Goal: Task Accomplishment & Management: Manage account settings

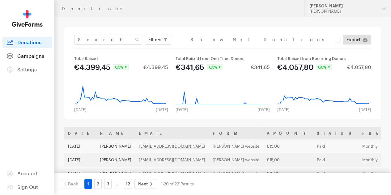
click at [32, 59] on span "Campaigns" at bounding box center [30, 56] width 27 height 6
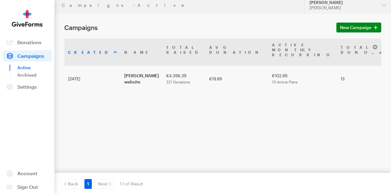
scroll to position [8, 0]
click at [25, 79] on link "Archived" at bounding box center [34, 74] width 35 height 7
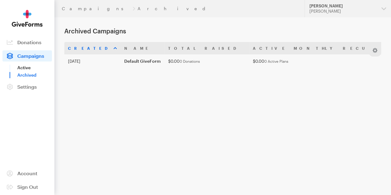
click at [22, 71] on link "Active" at bounding box center [34, 67] width 35 height 7
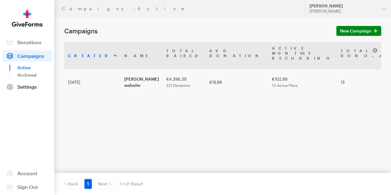
click at [25, 90] on span "Settings" at bounding box center [26, 87] width 19 height 6
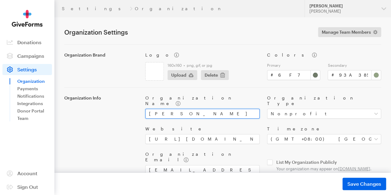
click at [184, 112] on input "[PERSON_NAME]" at bounding box center [202, 114] width 114 height 10
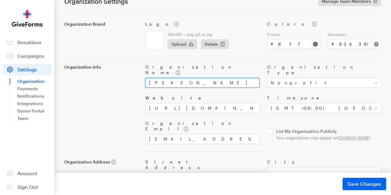
scroll to position [62, 0]
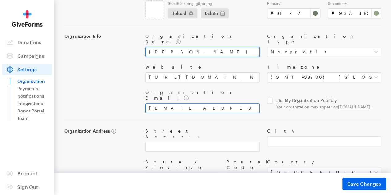
type input "[PERSON_NAME] Sunyata Retreat"
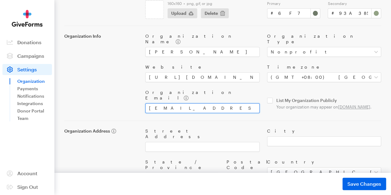
click at [169, 103] on input "contact@girisunyata.org" at bounding box center [202, 108] width 114 height 10
click at [171, 103] on input "girisunyata.org" at bounding box center [202, 108] width 114 height 10
click at [204, 103] on input "girisunyata@gmail.org" at bounding box center [202, 108] width 114 height 10
type input "[EMAIL_ADDRESS][DOMAIN_NAME]"
click at [217, 110] on div "Organization Brand Logo 160x160 • png, gif, or jpg Upload Delete Colors Primary…" at bounding box center [222, 87] width 317 height 208
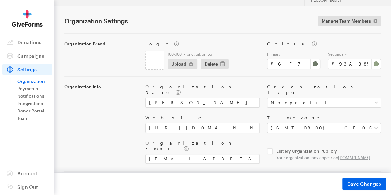
scroll to position [0, 0]
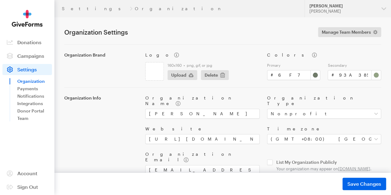
click at [155, 78] on input "file" at bounding box center [154, 71] width 18 height 18
click at [218, 78] on span "Delete" at bounding box center [210, 74] width 13 height 7
click at [193, 77] on icon "button" at bounding box center [190, 75] width 5 height 4
type input "C:\fakepath\Giri Sunyata Logo Green.png"
click at [285, 75] on input "#6f7a69" at bounding box center [293, 75] width 53 height 10
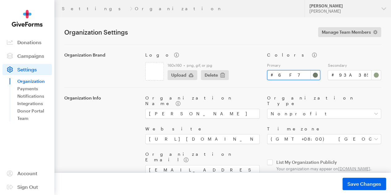
click at [285, 75] on input "#6f7a69" at bounding box center [293, 75] width 53 height 10
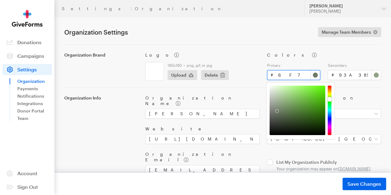
paste input "F79"
type input "#6f7969"
click at [253, 83] on div "Organization Brand Logo 160x160 • png, gif, or jpg Upload Delete Colors Primary…" at bounding box center [222, 148] width 317 height 208
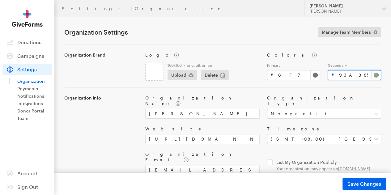
click at [340, 80] on input "#93a385" at bounding box center [353, 75] width 53 height 10
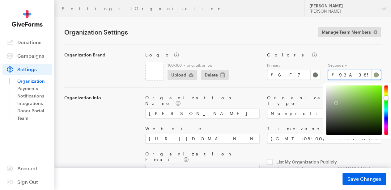
click at [340, 80] on input "#93a385" at bounding box center [353, 75] width 53 height 10
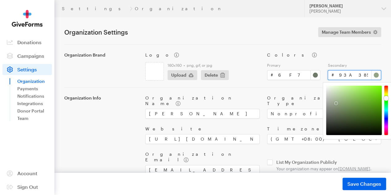
click at [340, 80] on input "#93a385" at bounding box center [353, 75] width 53 height 10
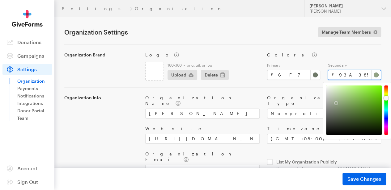
paste input "D9DCD8"
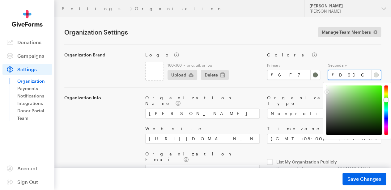
type input "#d9dcd8"
click at [375, 61] on div "Colors Primary # #6f7969 Secondary # #d9dcd8" at bounding box center [323, 66] width 121 height 28
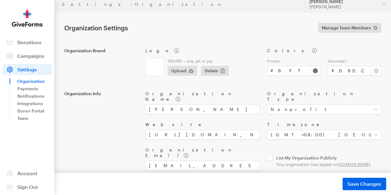
scroll to position [31, 0]
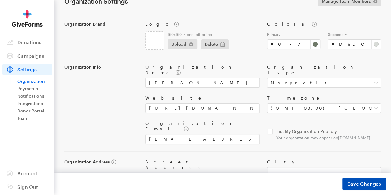
click at [359, 188] on button "Save Changes Saved" at bounding box center [364, 184] width 44 height 12
click at [26, 91] on link "Payments" at bounding box center [34, 88] width 35 height 7
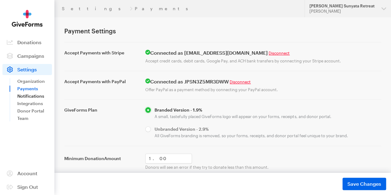
click at [33, 99] on link "Notifications" at bounding box center [34, 95] width 35 height 7
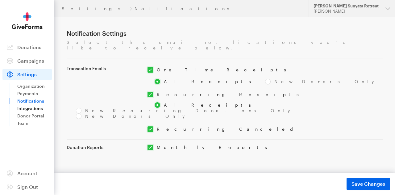
click at [26, 107] on link "Integrations" at bounding box center [34, 108] width 35 height 7
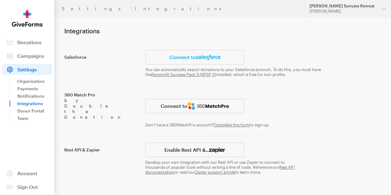
scroll to position [4, 0]
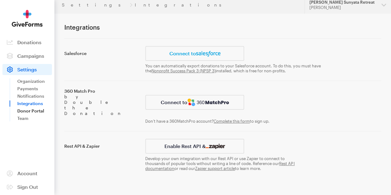
click at [27, 115] on link "Donor Portal" at bounding box center [34, 110] width 35 height 7
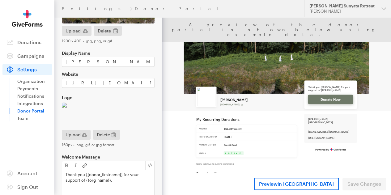
scroll to position [93, 0]
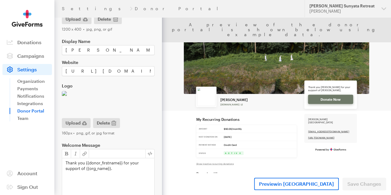
click at [105, 123] on span "Delete" at bounding box center [103, 122] width 13 height 7
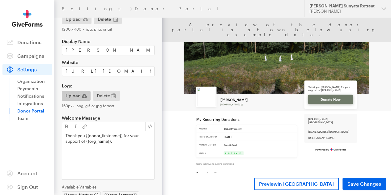
click at [77, 95] on span "Upload" at bounding box center [72, 95] width 15 height 7
type input "C:\fakepath\Giri Sunyata Logo Green.png"
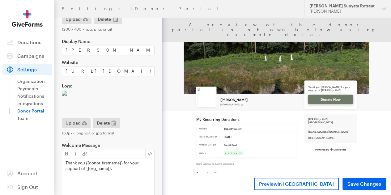
click at [135, 99] on div at bounding box center [108, 103] width 93 height 25
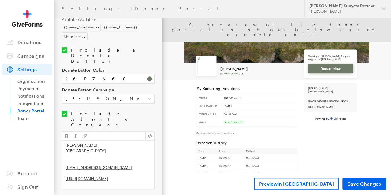
scroll to position [278, 0]
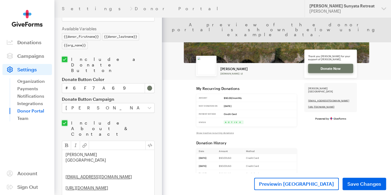
click at [95, 150] on div "Giri Sunyata Bali contact@girisunyata.org https://www.girisunyata.org/" at bounding box center [108, 174] width 92 height 48
click at [97, 150] on div "Giri Sunyata Bali contact@girisunyata.org https://www.girisunyata.org/" at bounding box center [108, 174] width 92 height 48
click at [113, 153] on div "Giri Sunyata Retreat Bali contact@girisunyata.org https://www.girisunyata.org/" at bounding box center [108, 174] width 92 height 48
click at [113, 158] on div "Giri Sunyata Retreat Bali girisunyata@gmail.com https://www.girisunyata.org/" at bounding box center [108, 174] width 92 height 48
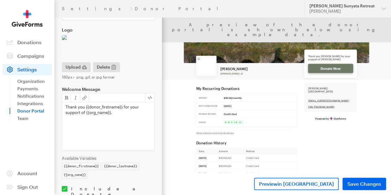
scroll to position [154, 0]
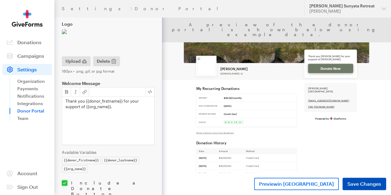
click at [363, 185] on span "Save Changes" at bounding box center [364, 183] width 34 height 7
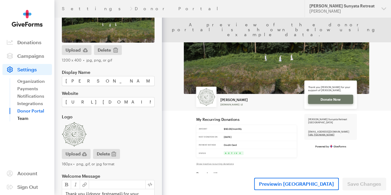
click at [22, 122] on link "Team" at bounding box center [34, 118] width 35 height 7
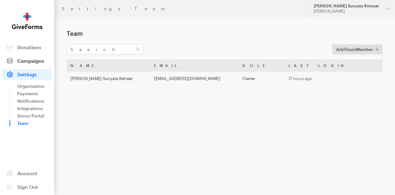
click at [24, 62] on span "Campaigns" at bounding box center [30, 61] width 27 height 6
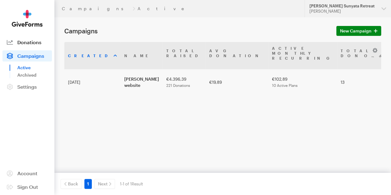
click at [23, 45] on span "Donations" at bounding box center [29, 42] width 24 height 6
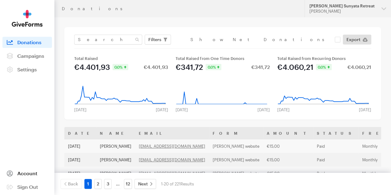
click at [24, 175] on span "Account" at bounding box center [27, 173] width 20 height 6
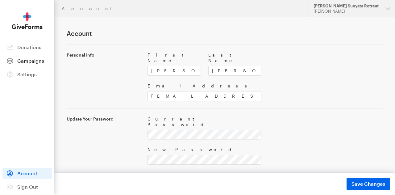
click at [31, 62] on span "Campaigns" at bounding box center [30, 61] width 27 height 6
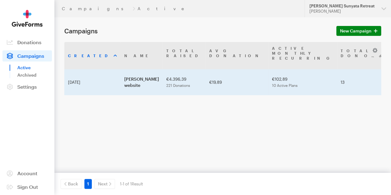
click at [120, 82] on td "[PERSON_NAME] website" at bounding box center [141, 82] width 42 height 26
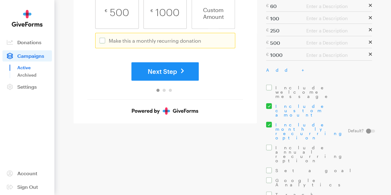
scroll to position [193, 0]
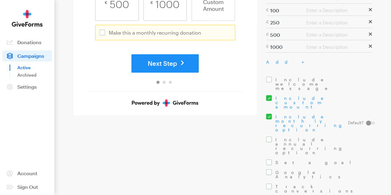
click at [269, 114] on label "Include monthly recurring option" at bounding box center [307, 123] width 82 height 18
click at [266, 114] on input "Include monthly recurring option" at bounding box center [266, 114] width 0 height 0
click at [269, 114] on label "Include monthly recurring option" at bounding box center [319, 123] width 106 height 18
click at [266, 114] on input "Include monthly recurring option" at bounding box center [266, 114] width 0 height 0
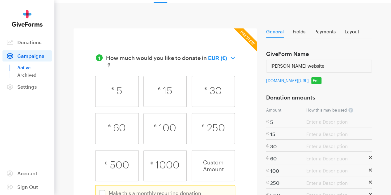
scroll to position [8, 0]
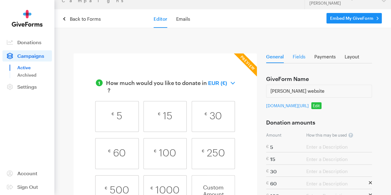
click at [298, 62] on link "Fields" at bounding box center [298, 58] width 13 height 8
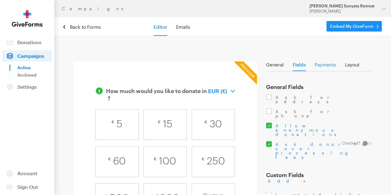
click at [323, 68] on link "Payments" at bounding box center [324, 66] width 21 height 8
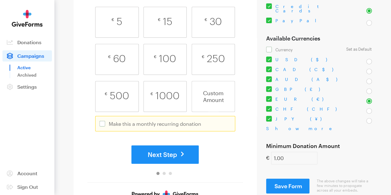
scroll to position [93, 0]
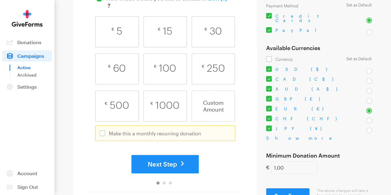
click at [285, 137] on div "Show more" at bounding box center [301, 138] width 71 height 6
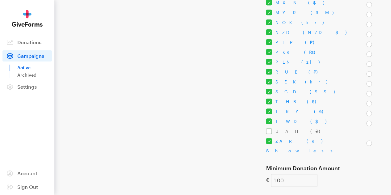
scroll to position [340, 0]
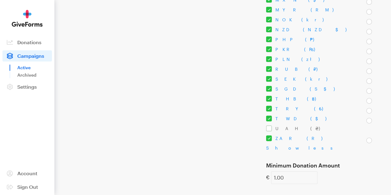
click at [270, 127] on label "UAH (₴)" at bounding box center [296, 127] width 60 height 5
click at [266, 128] on input "UAH (₴)" at bounding box center [266, 128] width 0 height 0
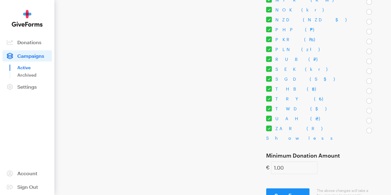
scroll to position [372, 0]
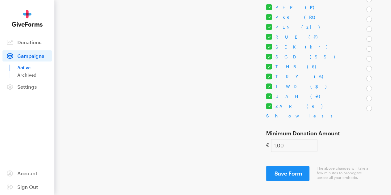
click at [295, 171] on span "Save Form" at bounding box center [288, 173] width 28 height 7
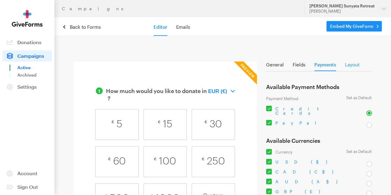
click at [351, 66] on link "Layout" at bounding box center [352, 66] width 15 height 8
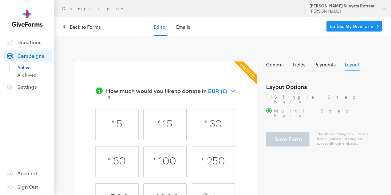
scroll to position [31, 0]
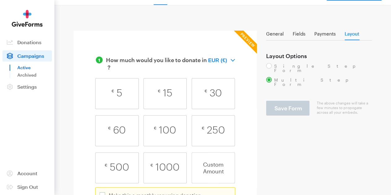
click at [295, 68] on label "Single Step Form" at bounding box center [319, 67] width 106 height 9
click at [266, 63] on input "Single Step Form" at bounding box center [266, 63] width 0 height 0
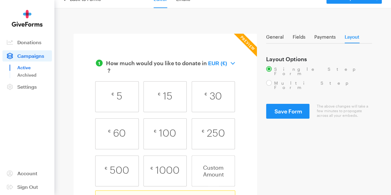
scroll to position [0, 0]
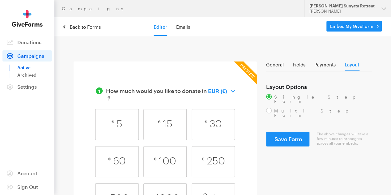
click at [275, 111] on label "Multi Step Form" at bounding box center [319, 112] width 106 height 9
click at [266, 108] on input "Multi Step Form" at bounding box center [266, 108] width 0 height 0
click at [279, 68] on link "General" at bounding box center [275, 66] width 18 height 8
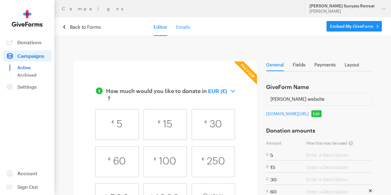
click at [185, 29] on link "Emails" at bounding box center [183, 27] width 14 height 6
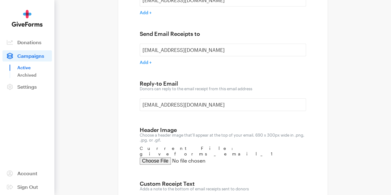
scroll to position [124, 0]
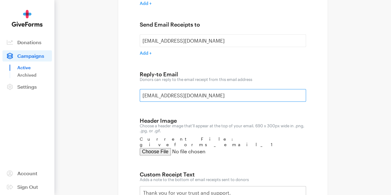
click at [178, 97] on input "[EMAIL_ADDRESS][DOMAIN_NAME]" at bounding box center [223, 95] width 166 height 13
click at [190, 98] on input "[EMAIL_ADDRESS][DOMAIN_NAME]" at bounding box center [223, 95] width 166 height 13
click at [201, 98] on input "[EMAIL_ADDRESS][DOMAIN_NAME]" at bounding box center [223, 95] width 166 height 13
type input "c"
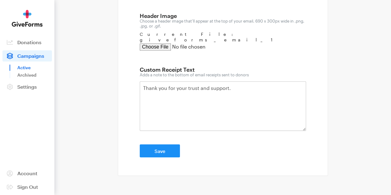
scroll to position [247, 0]
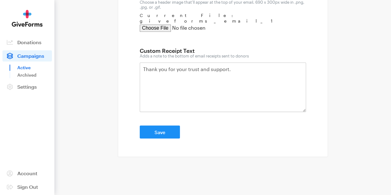
type input "[EMAIL_ADDRESS][DOMAIN_NAME]"
click at [153, 127] on button "Save" at bounding box center [160, 131] width 40 height 13
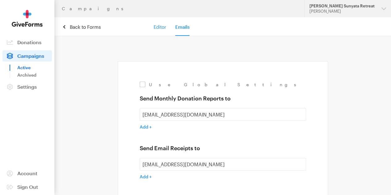
click at [158, 30] on link "Editor" at bounding box center [159, 27] width 13 height 6
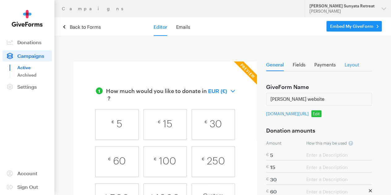
click at [357, 69] on link "Layout" at bounding box center [351, 66] width 15 height 8
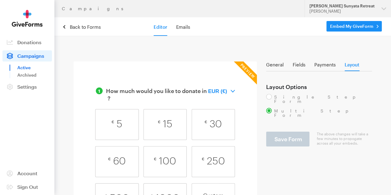
click at [349, 23] on link "Embed My GiveForm" at bounding box center [353, 26] width 55 height 10
